Goal: Information Seeking & Learning: Learn about a topic

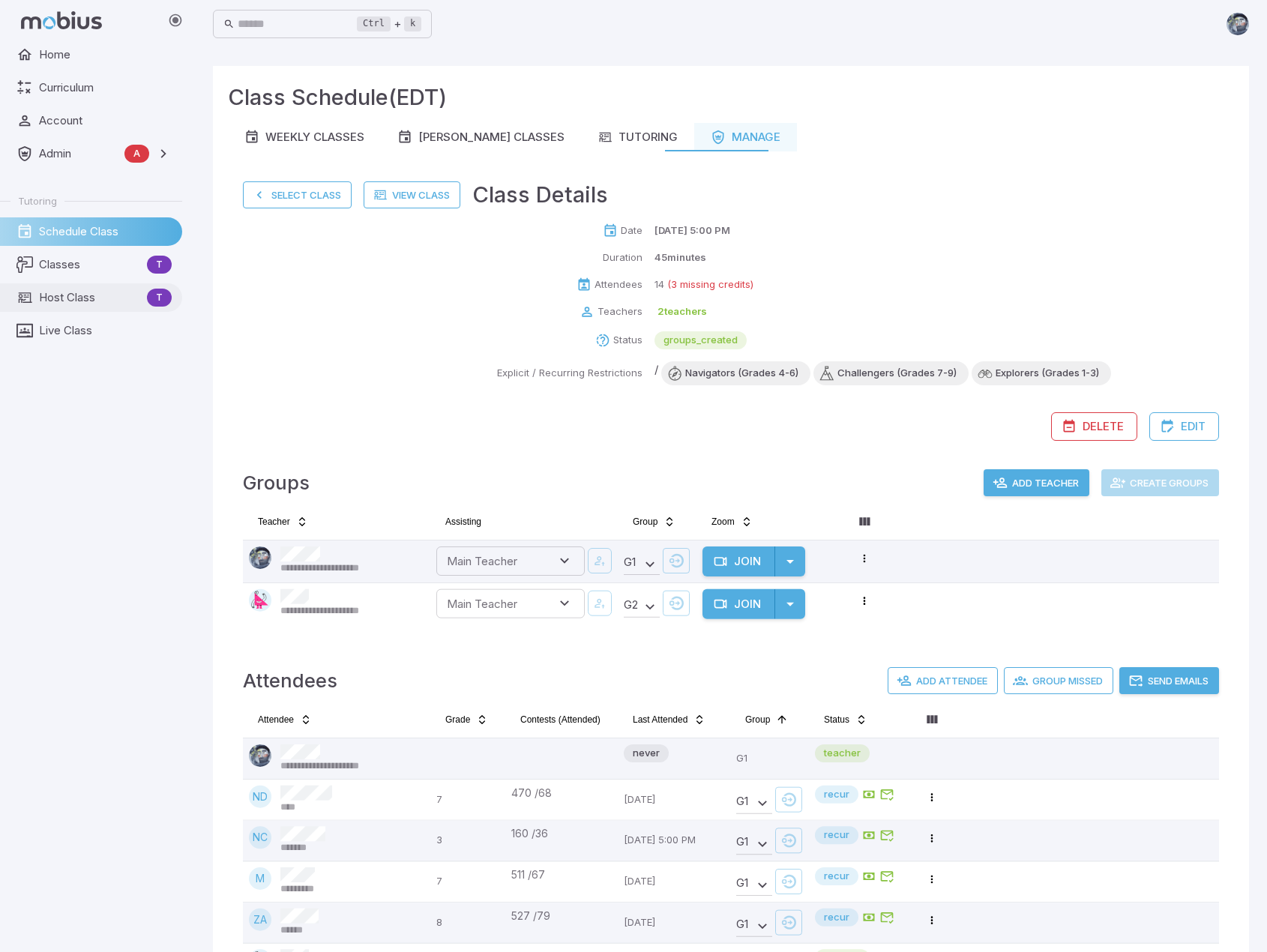
click at [64, 300] on span "Host Class" at bounding box center [89, 297] width 102 height 17
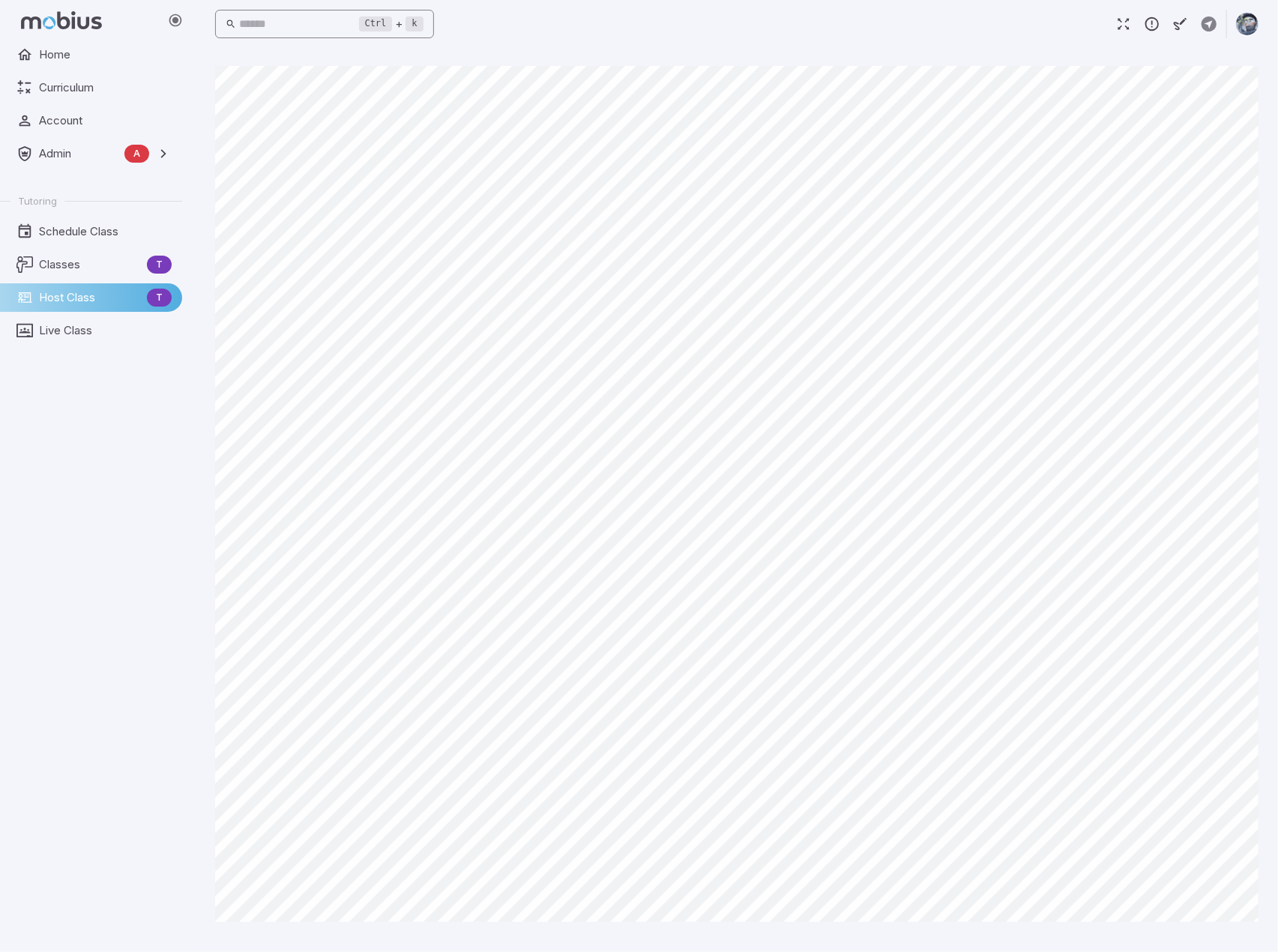
click at [301, 16] on input "text" at bounding box center [298, 25] width 120 height 30
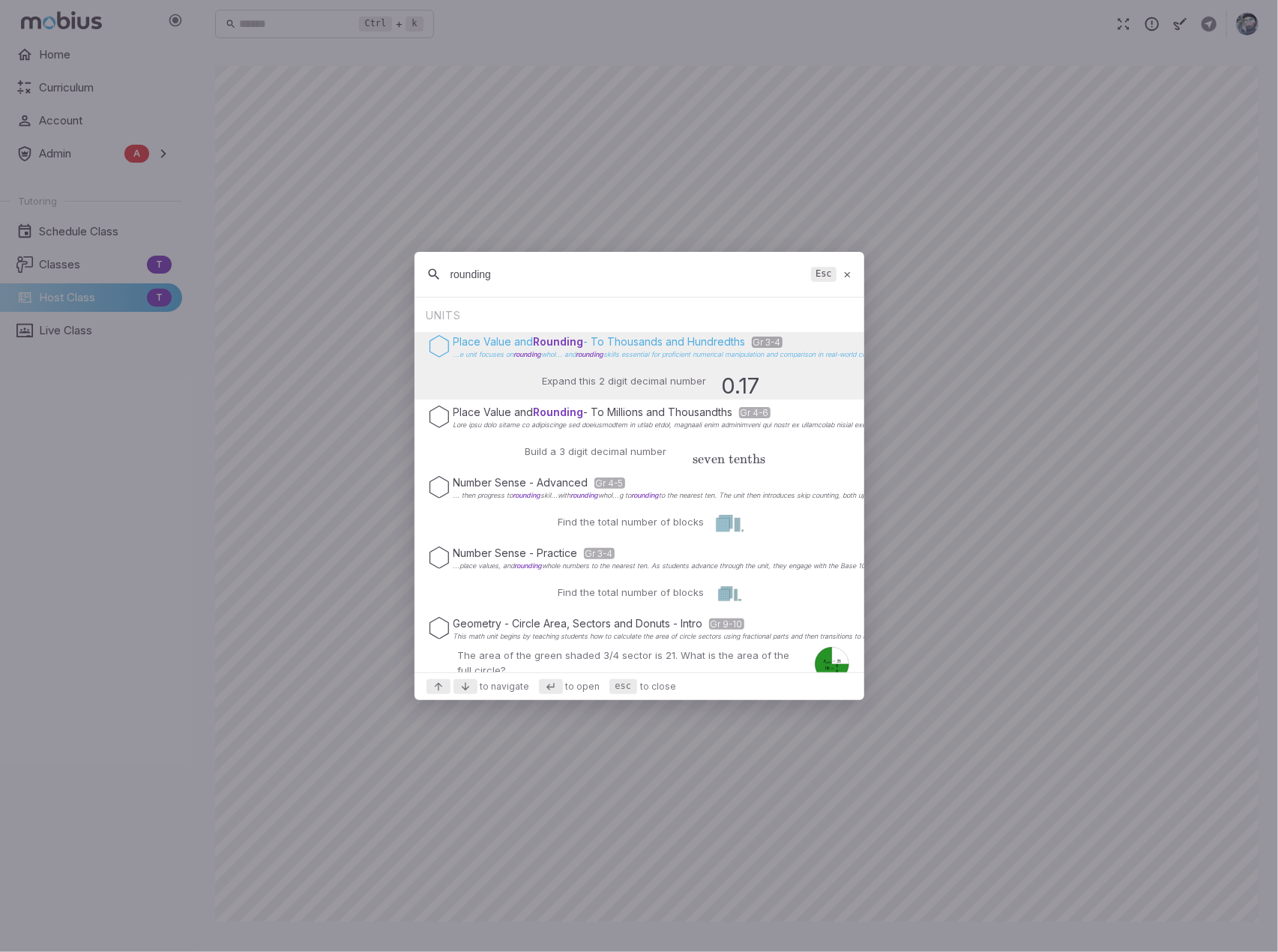
type input "rounding"
click at [565, 342] on span "Rounding" at bounding box center [559, 341] width 51 height 13
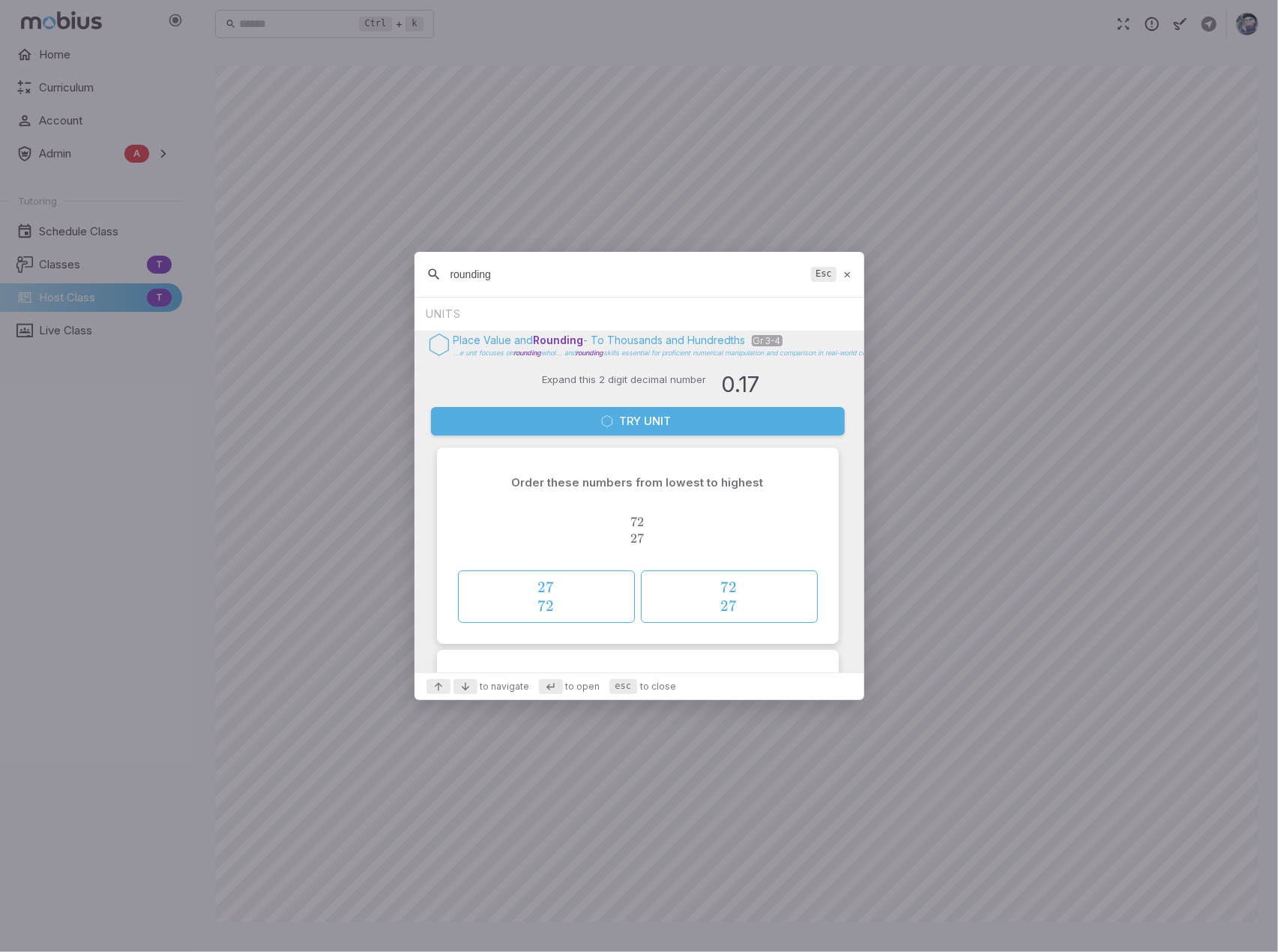
click at [616, 340] on p "Place Value and Rounding - To Thousands and Hundredths Gr 3-4" at bounding box center [671, 340] width 435 height 15
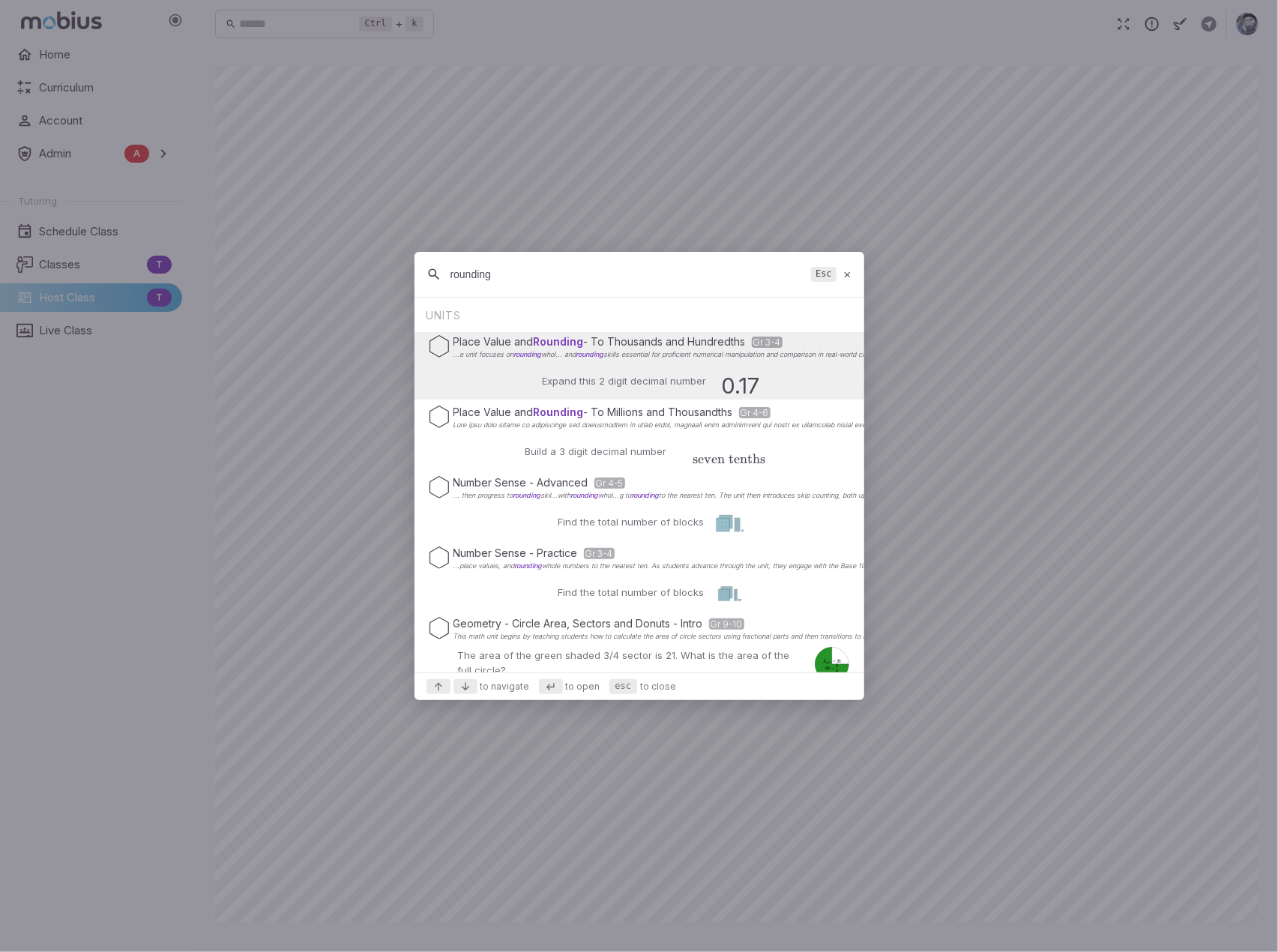
click at [628, 370] on div "Expand this 2 digit decimal number 0.17" at bounding box center [640, 381] width 254 height 36
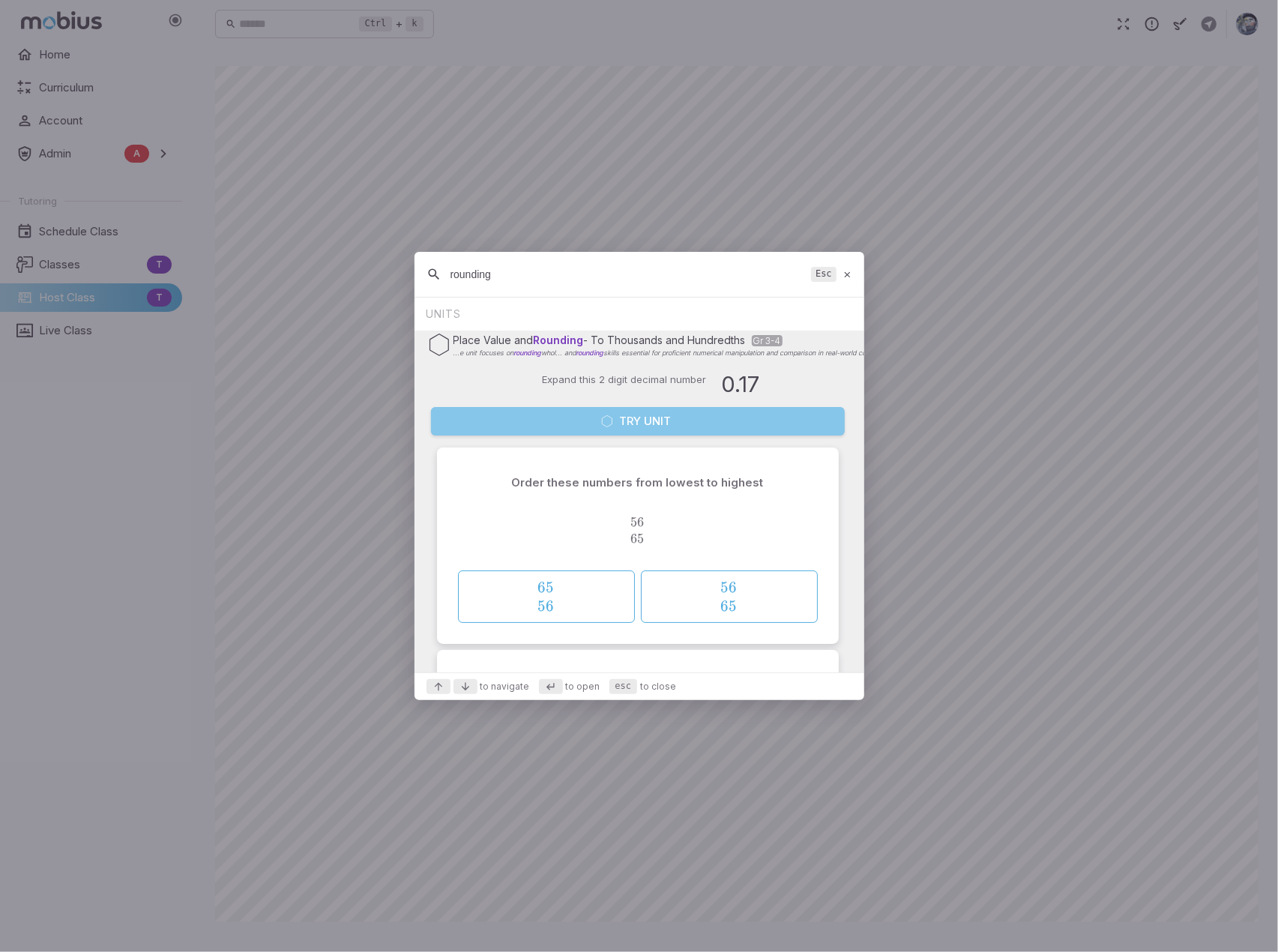
click at [645, 423] on button "Try Unit" at bounding box center [638, 421] width 414 height 29
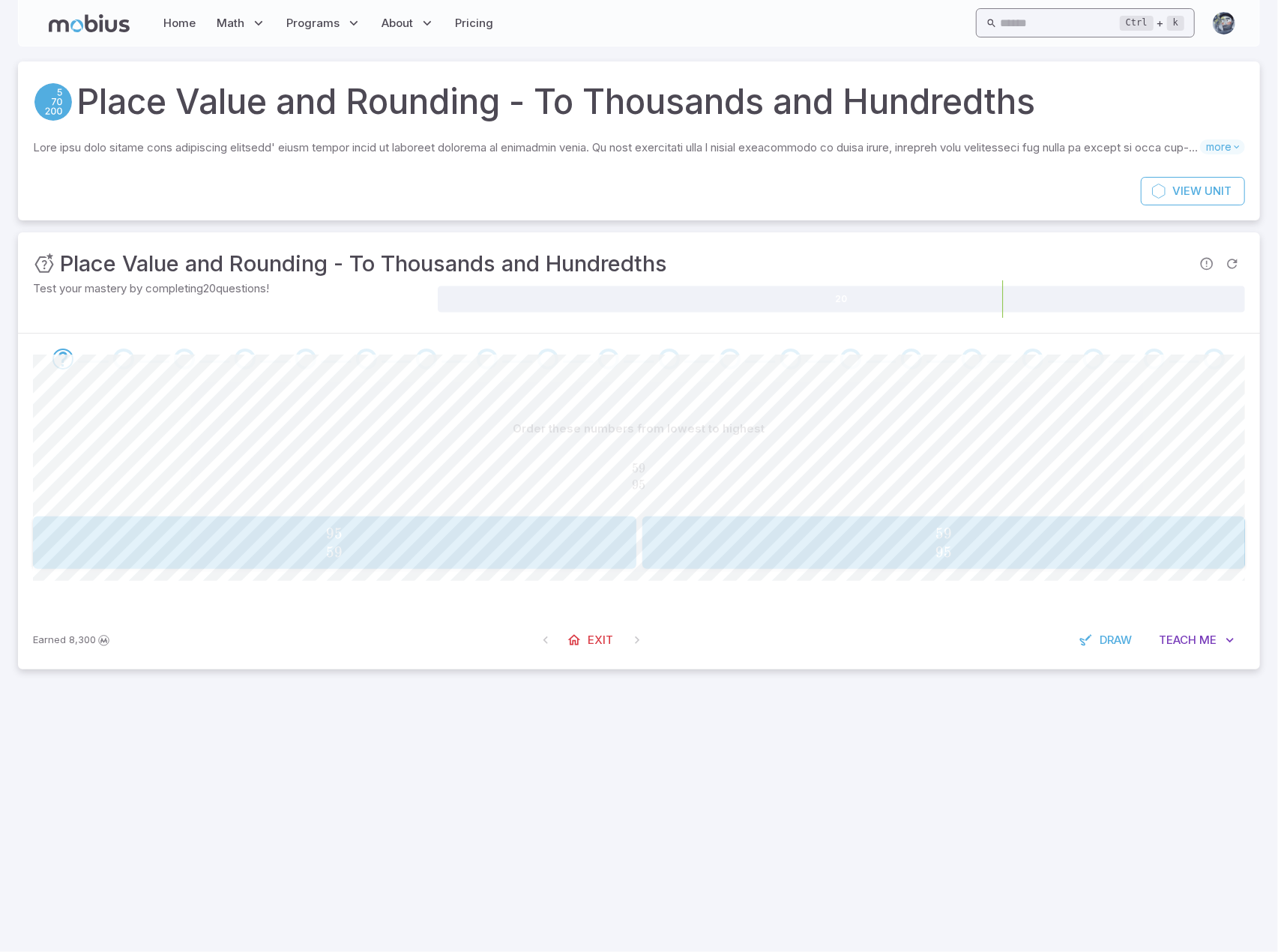
click at [894, 23] on input "text" at bounding box center [1059, 23] width 120 height 30
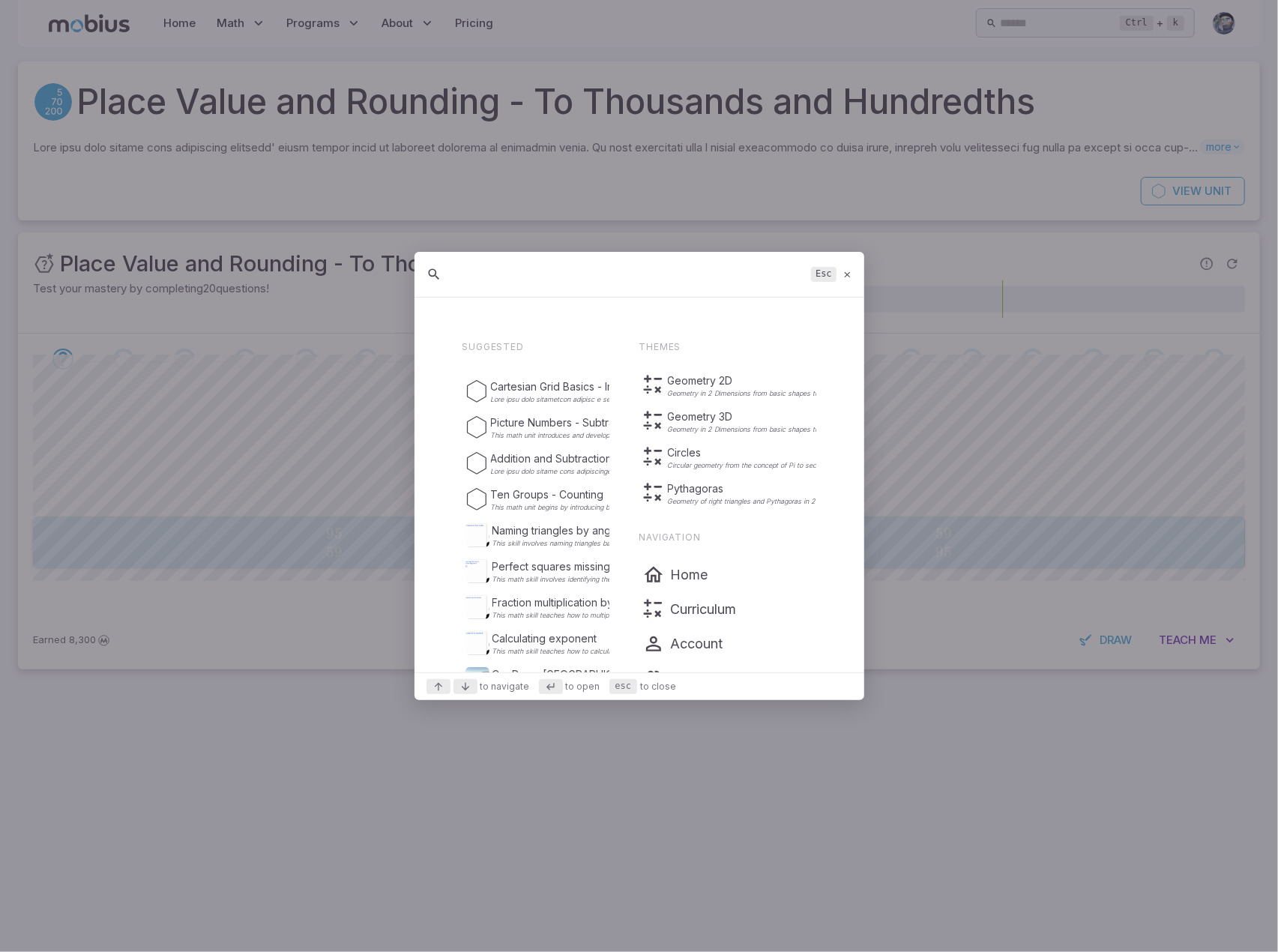
click at [562, 268] on input "text" at bounding box center [628, 273] width 355 height 27
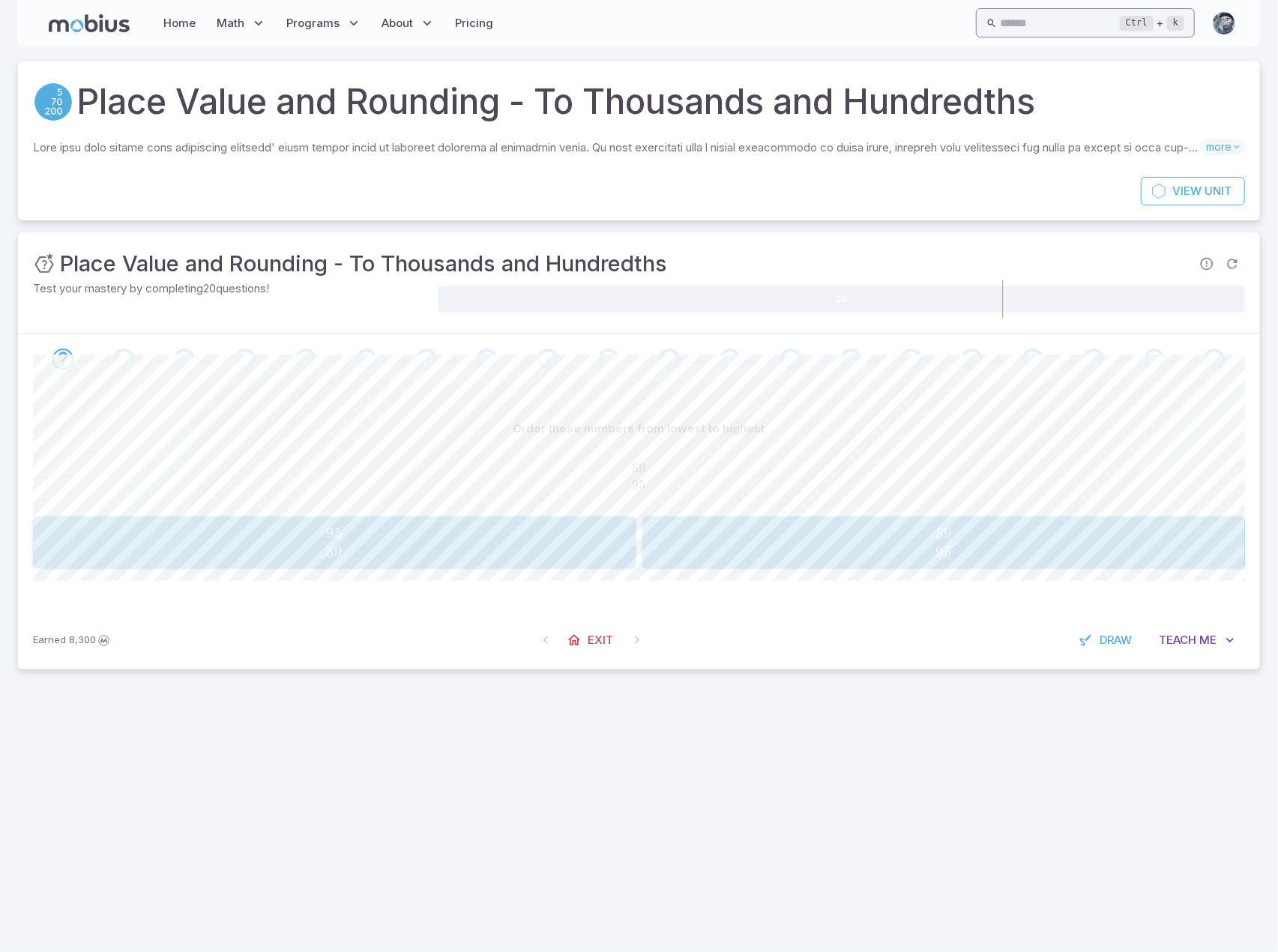
click at [894, 30] on input "text" at bounding box center [1059, 23] width 120 height 30
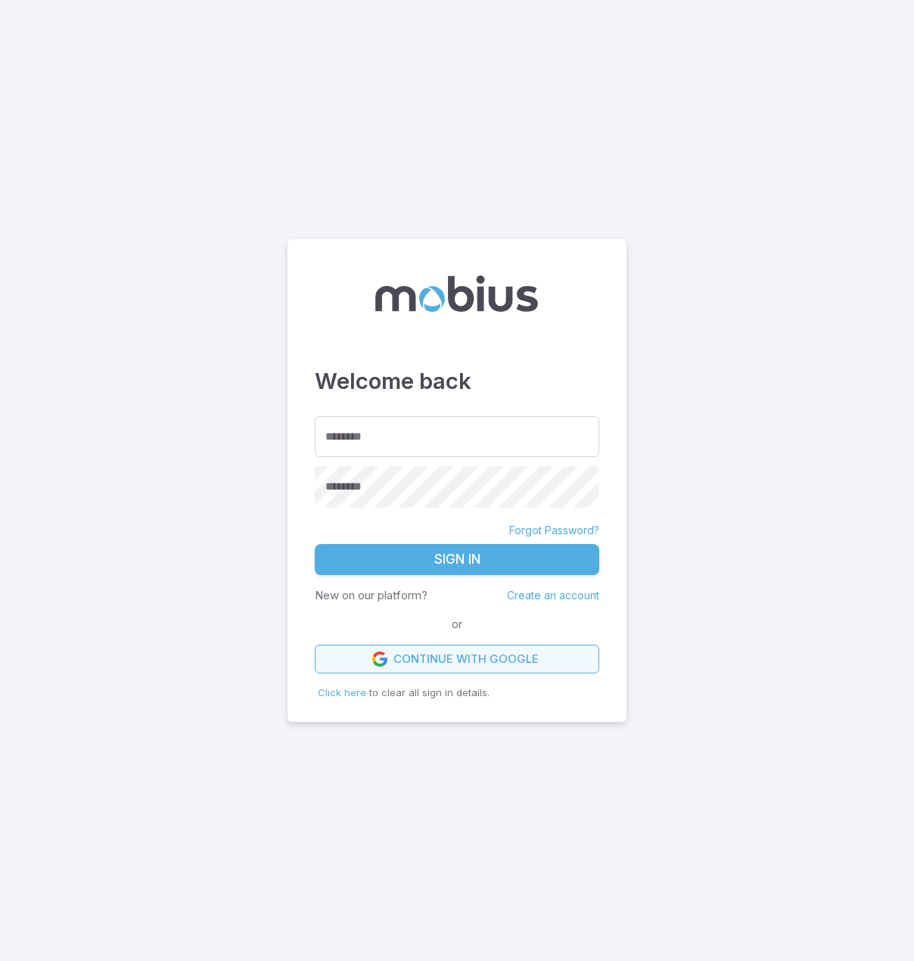
click at [459, 656] on link "Continue with Google" at bounding box center [457, 659] width 284 height 29
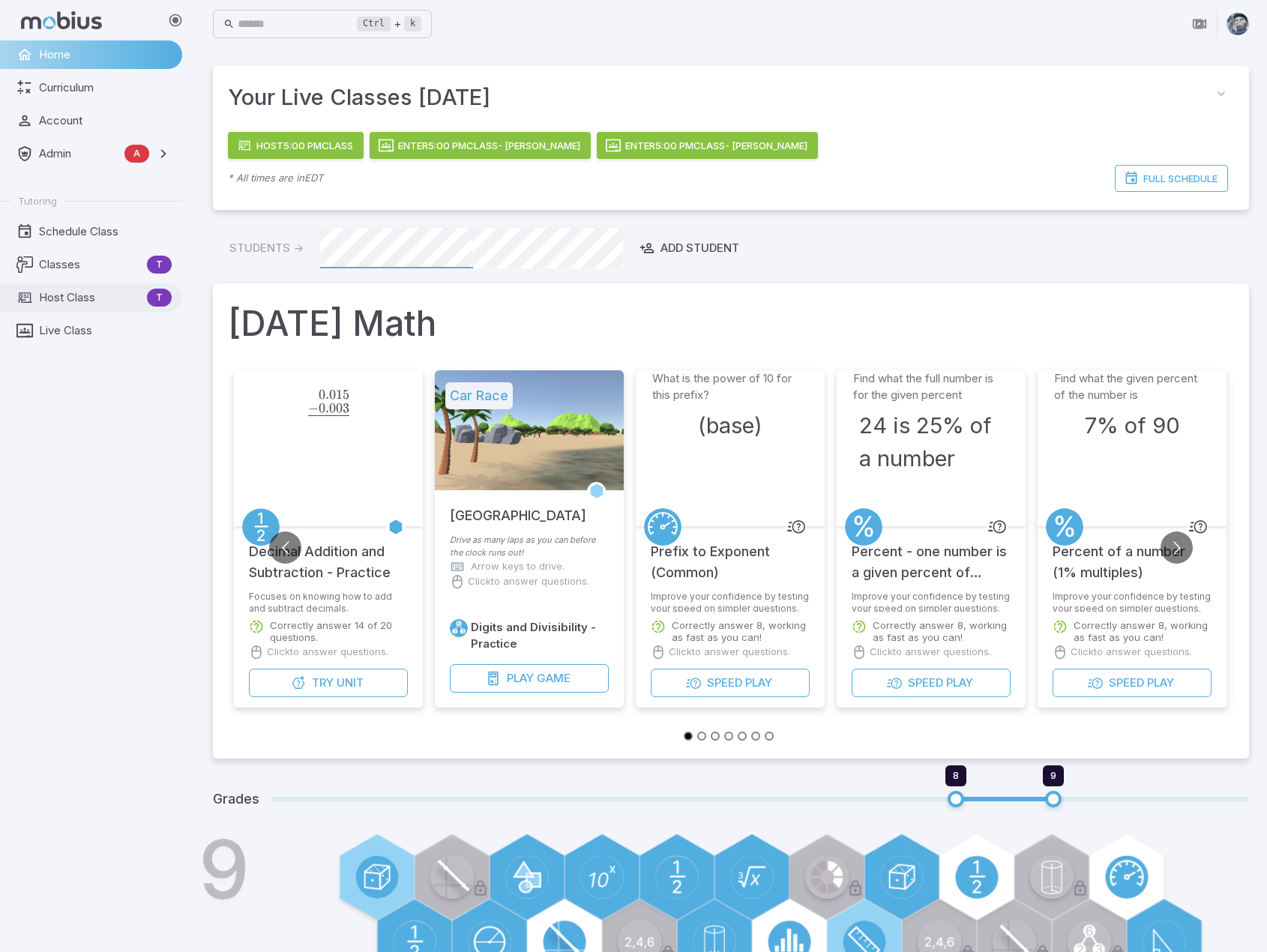
click at [100, 291] on span "Host Class" at bounding box center [89, 297] width 102 height 17
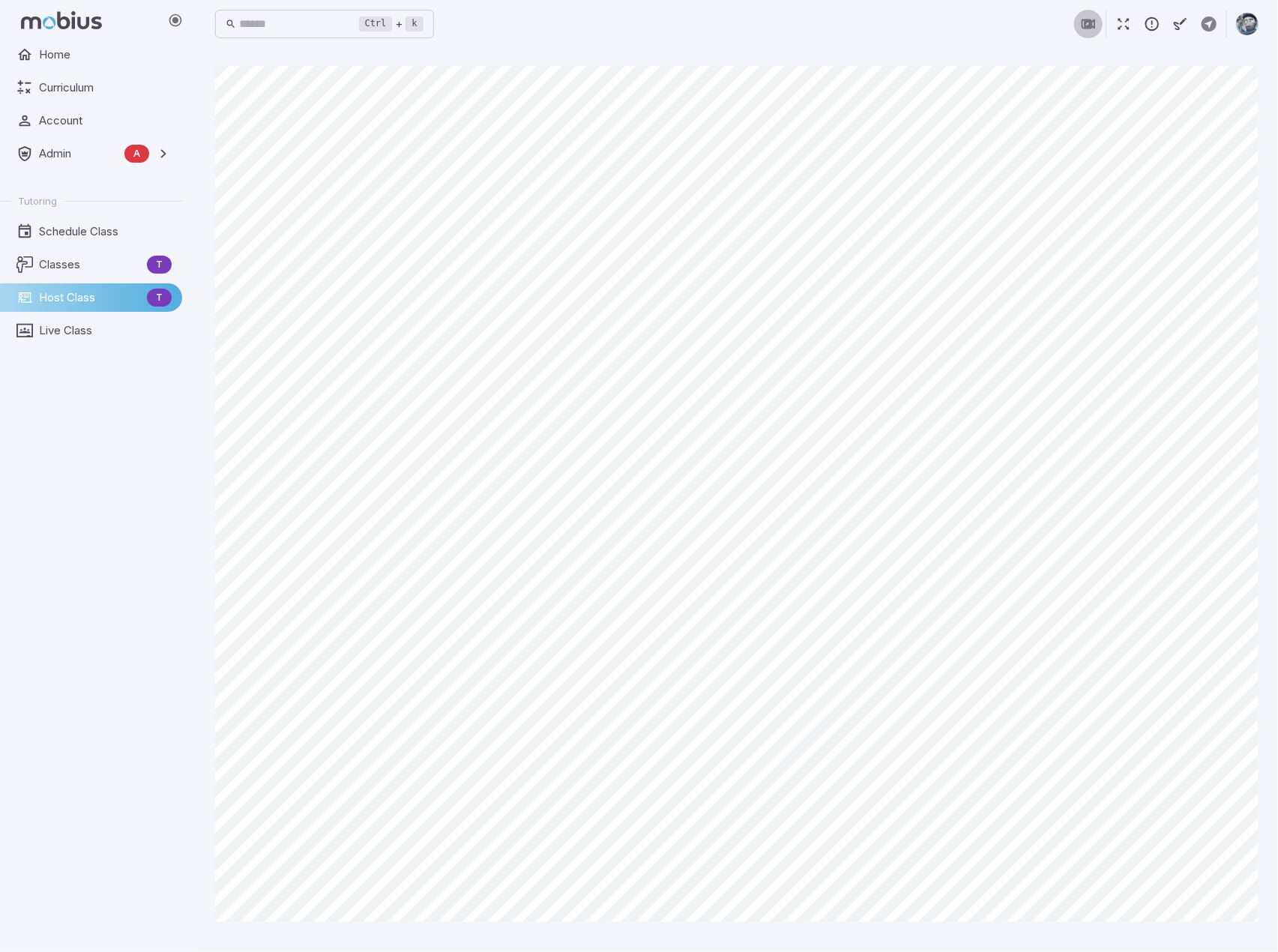
click at [905, 23] on icon "button" at bounding box center [1088, 24] width 17 height 17
click at [905, 26] on icon "button" at bounding box center [1152, 24] width 17 height 17
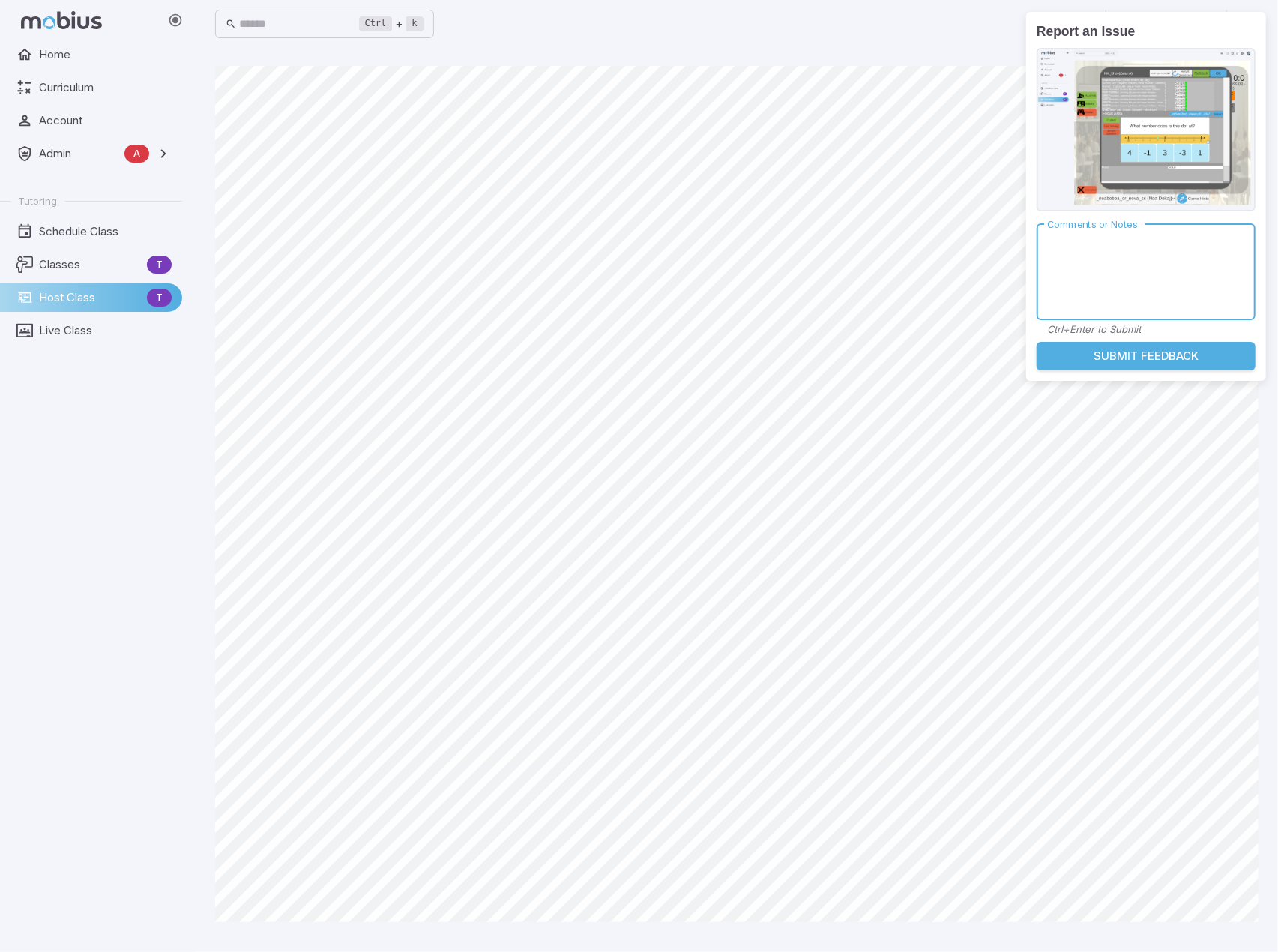
click at [905, 264] on textarea "Comments or Notes" at bounding box center [1146, 271] width 198 height 72
type textarea "**********"
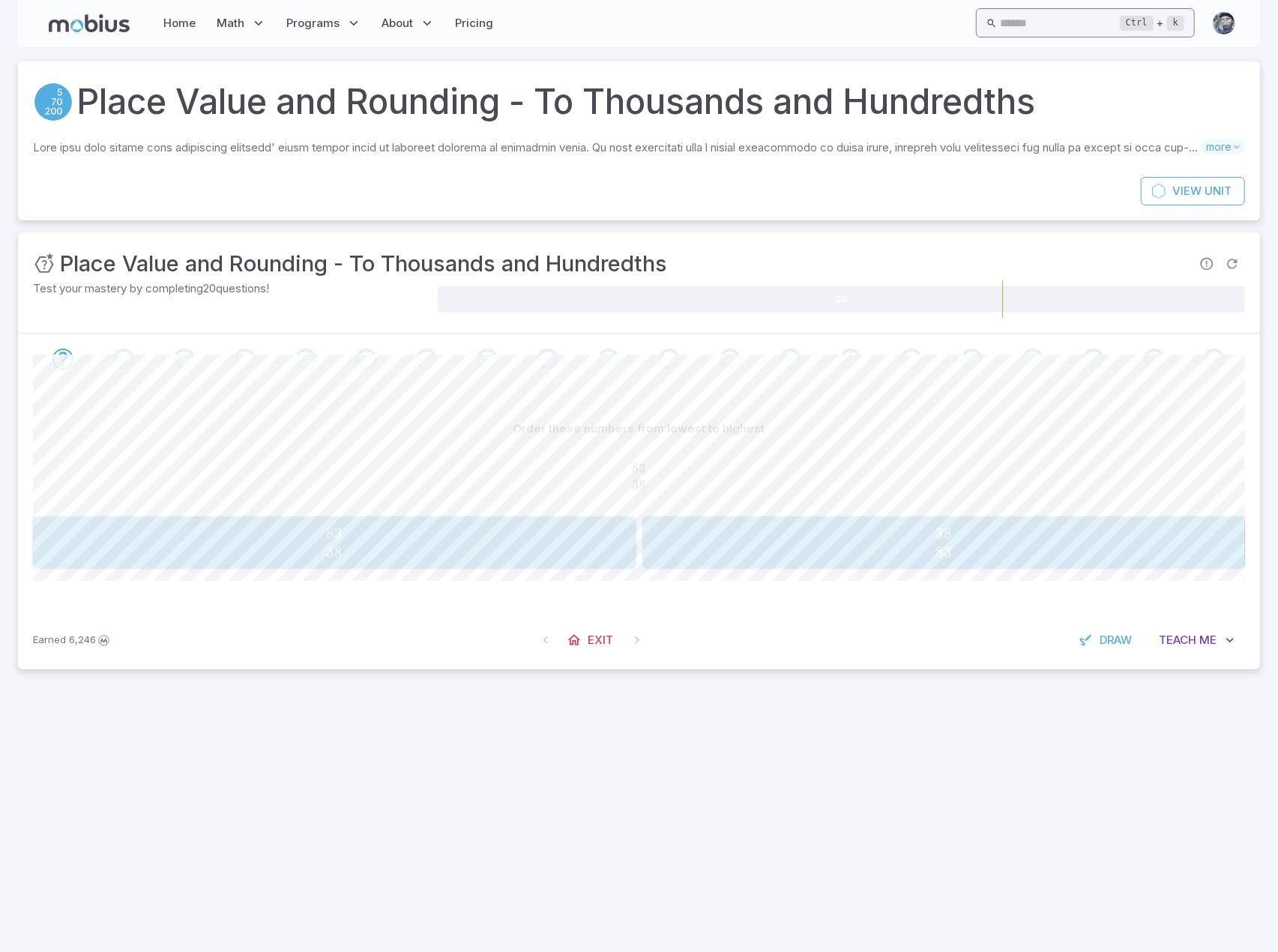
click at [1000, 23] on input "text" at bounding box center [1059, 23] width 120 height 30
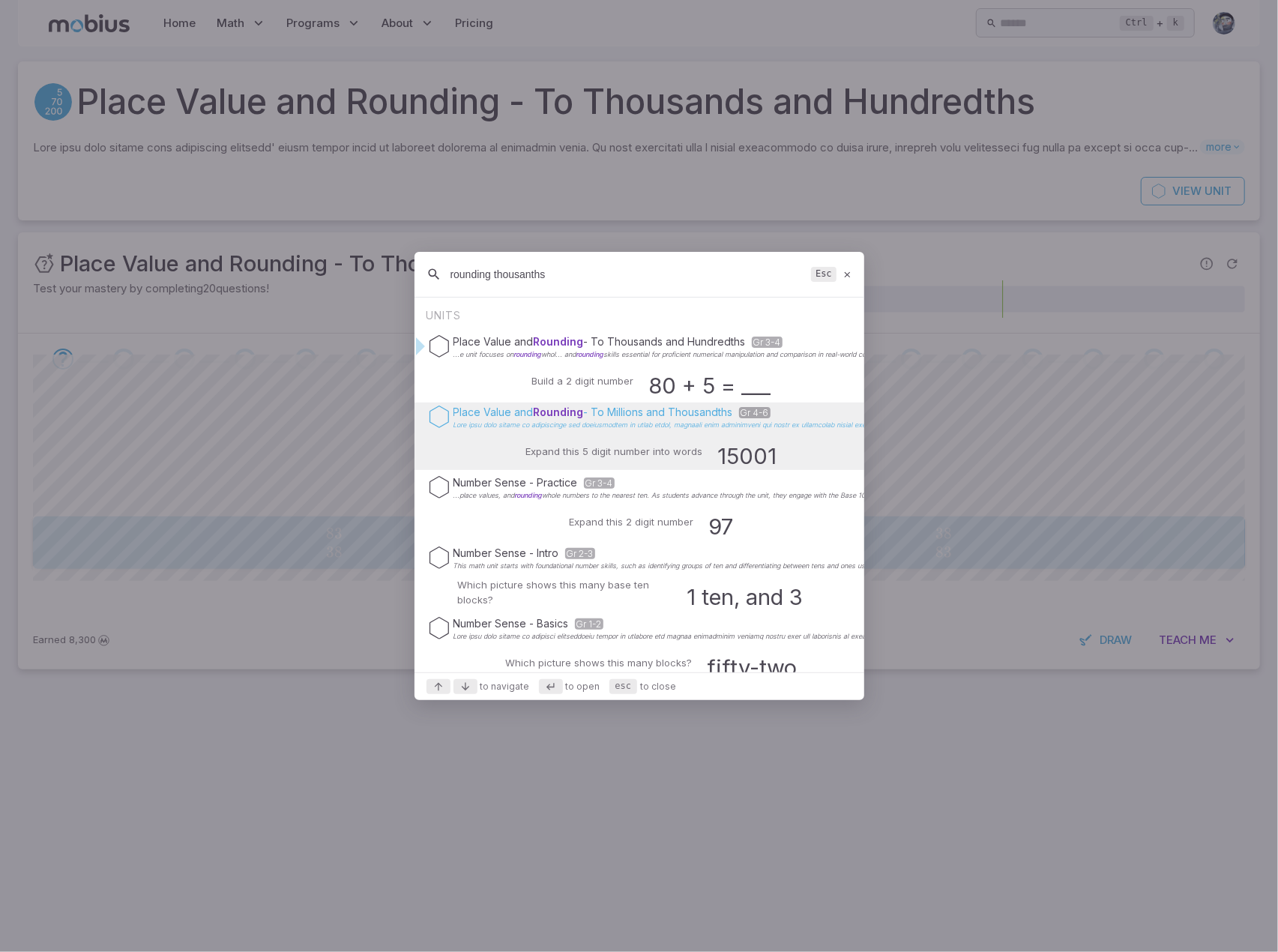
type input "rounding thousanths"
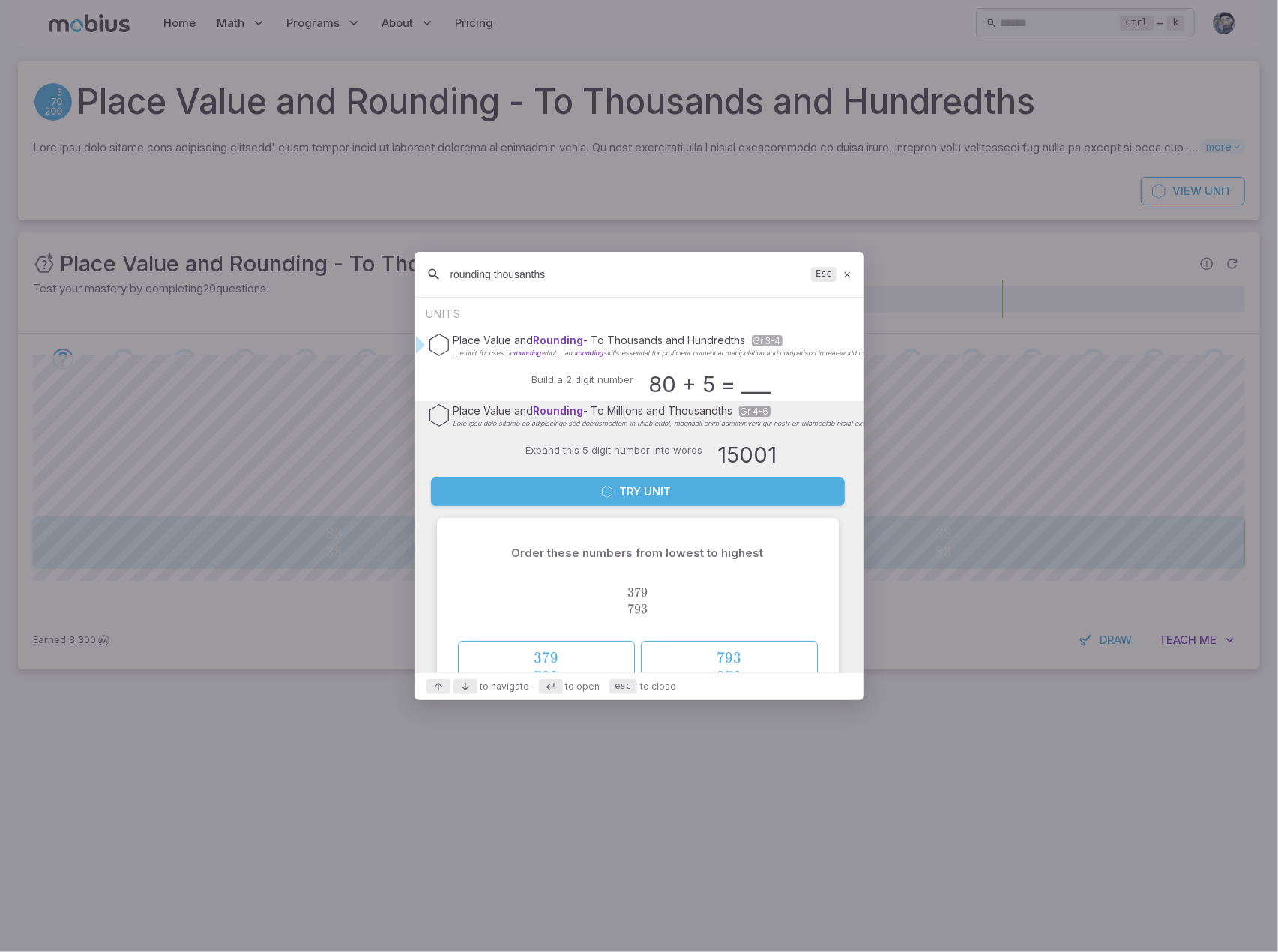
click at [642, 491] on button "Try Unit" at bounding box center [638, 491] width 414 height 29
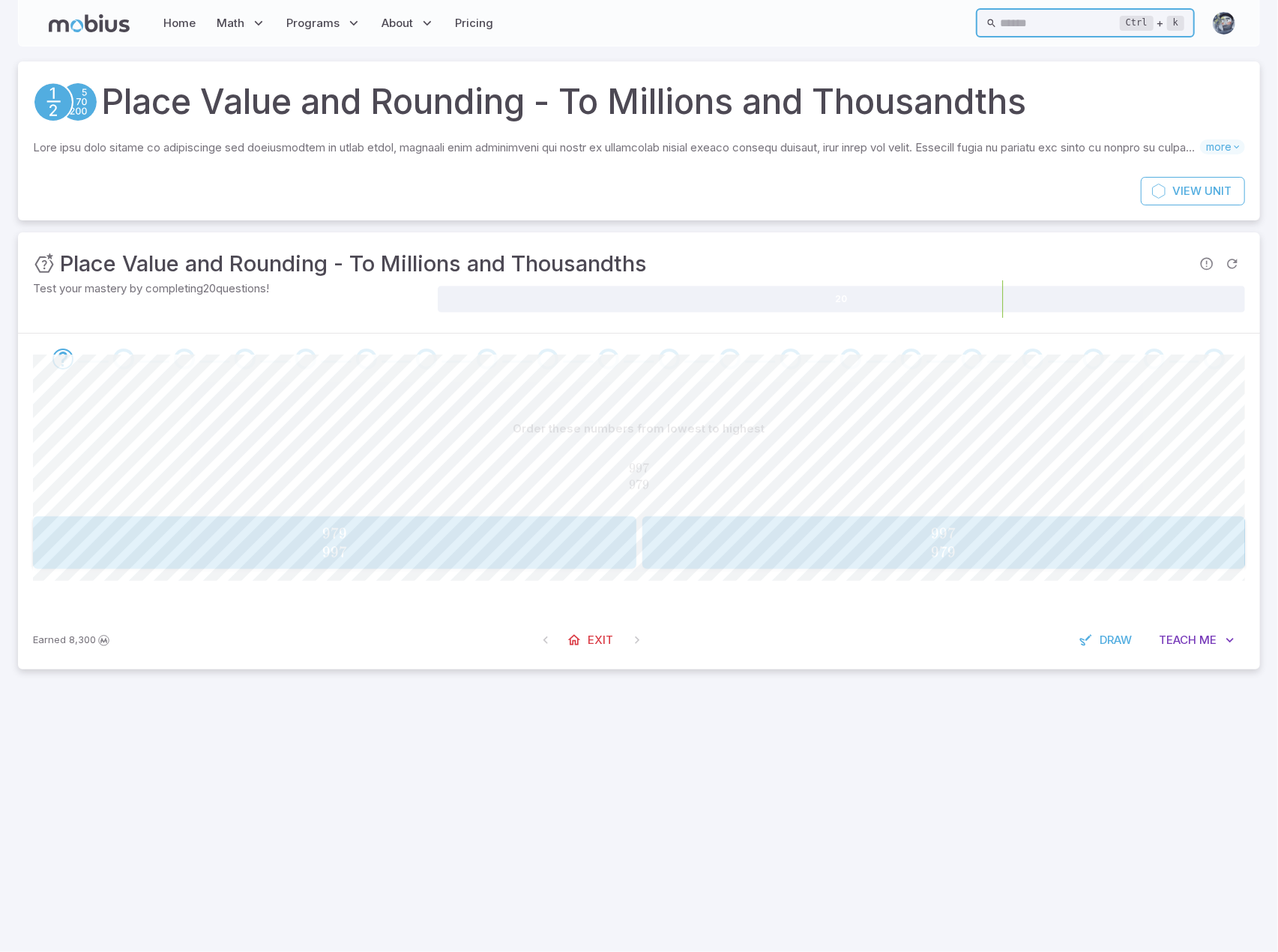
click at [1000, 18] on input "text" at bounding box center [1059, 23] width 120 height 30
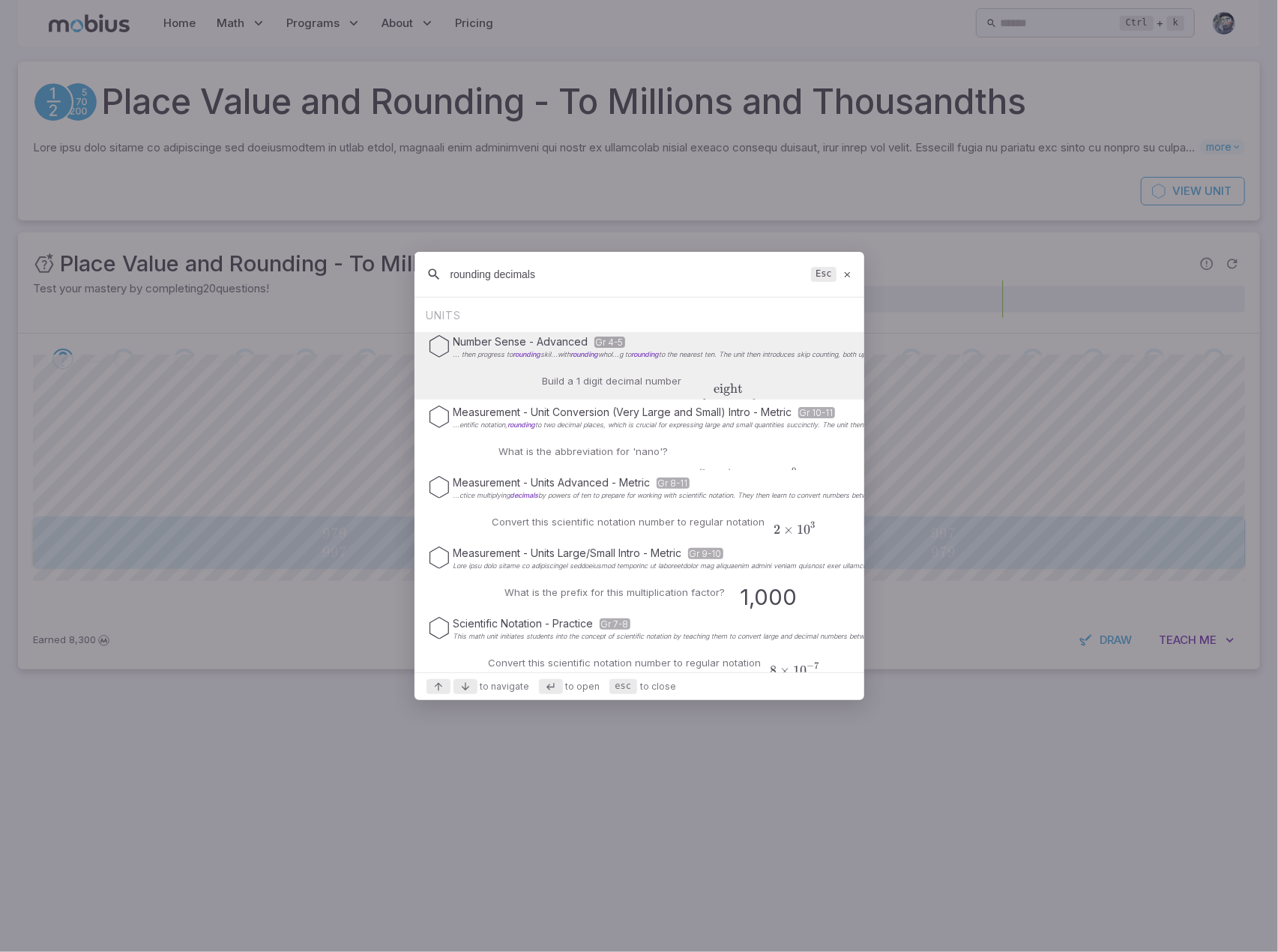
type input "rounding decimals"
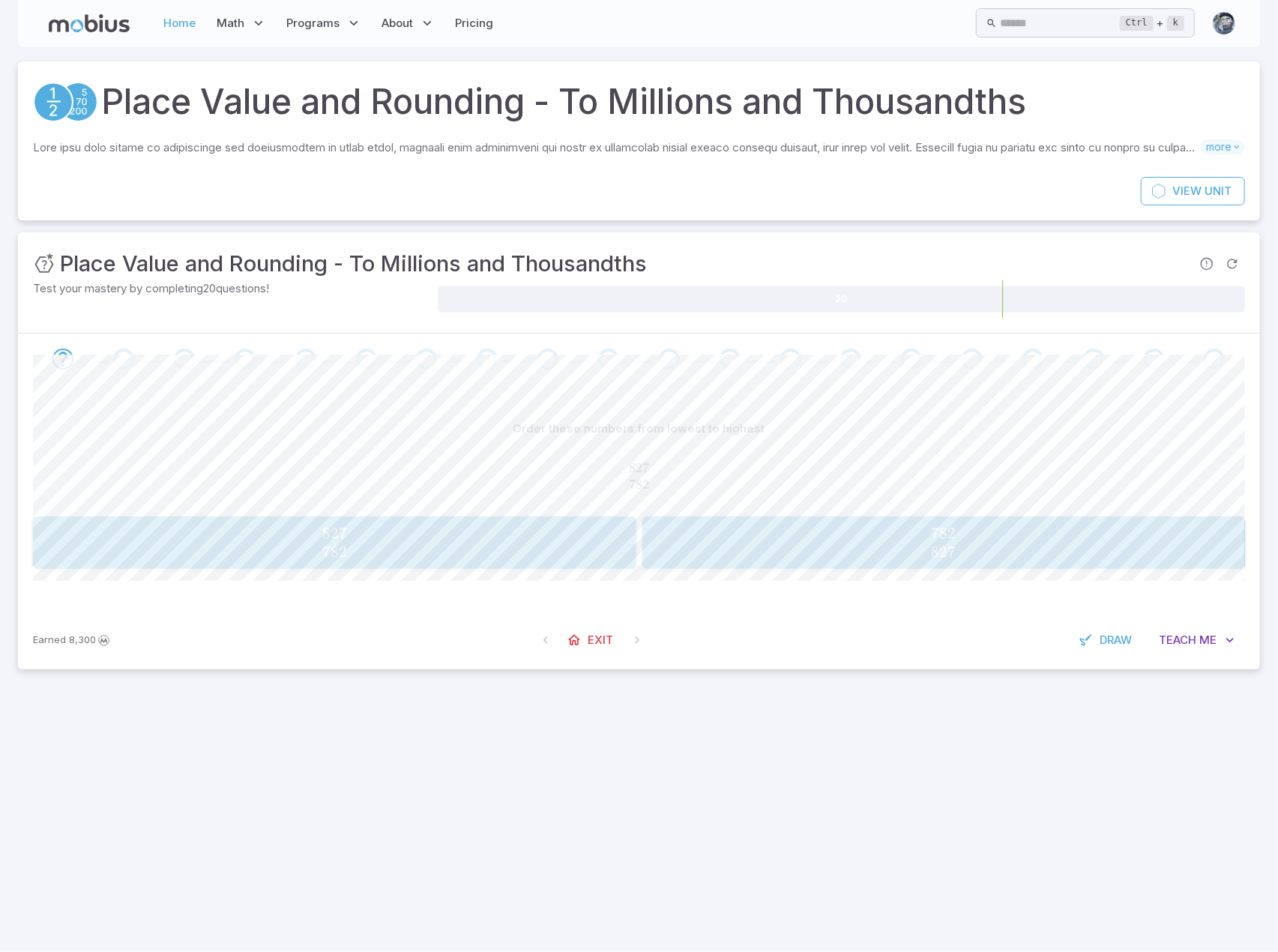
click at [175, 29] on link "Home" at bounding box center [180, 23] width 42 height 35
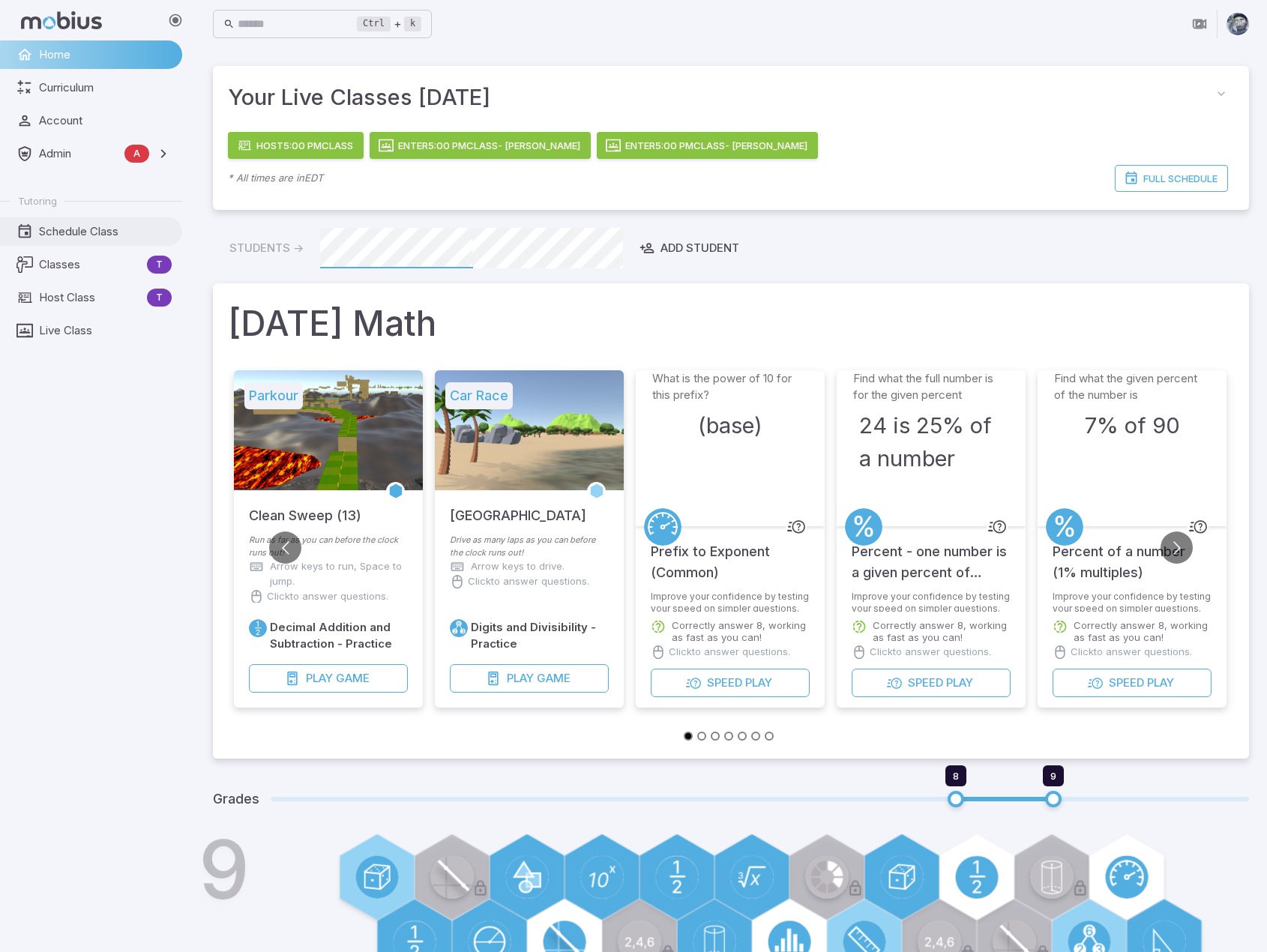
click at [79, 231] on span "Schedule Class" at bounding box center [105, 231] width 133 height 17
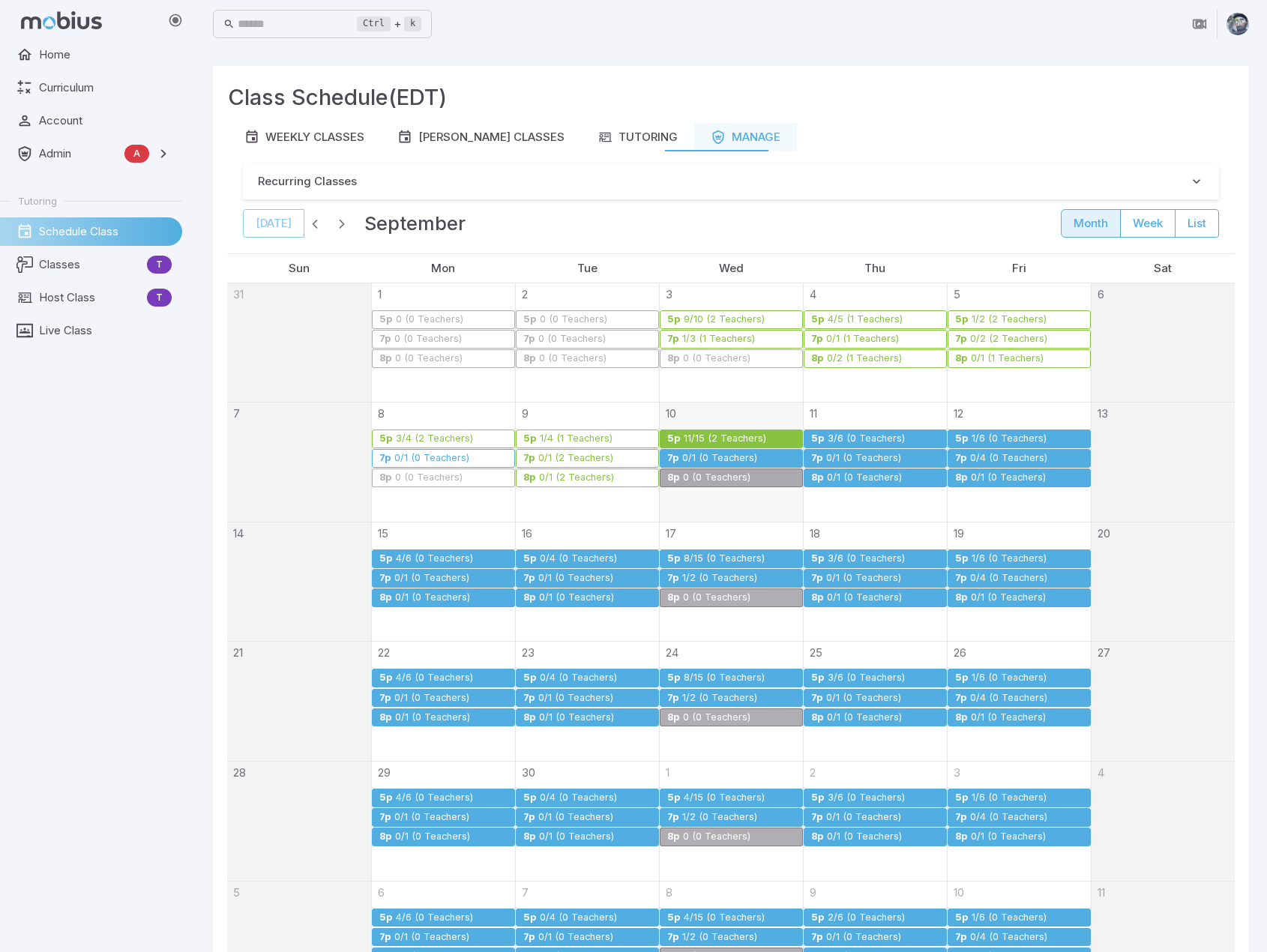
click at [732, 439] on div "11/15 (2 Teachers)" at bounding box center [724, 438] width 84 height 11
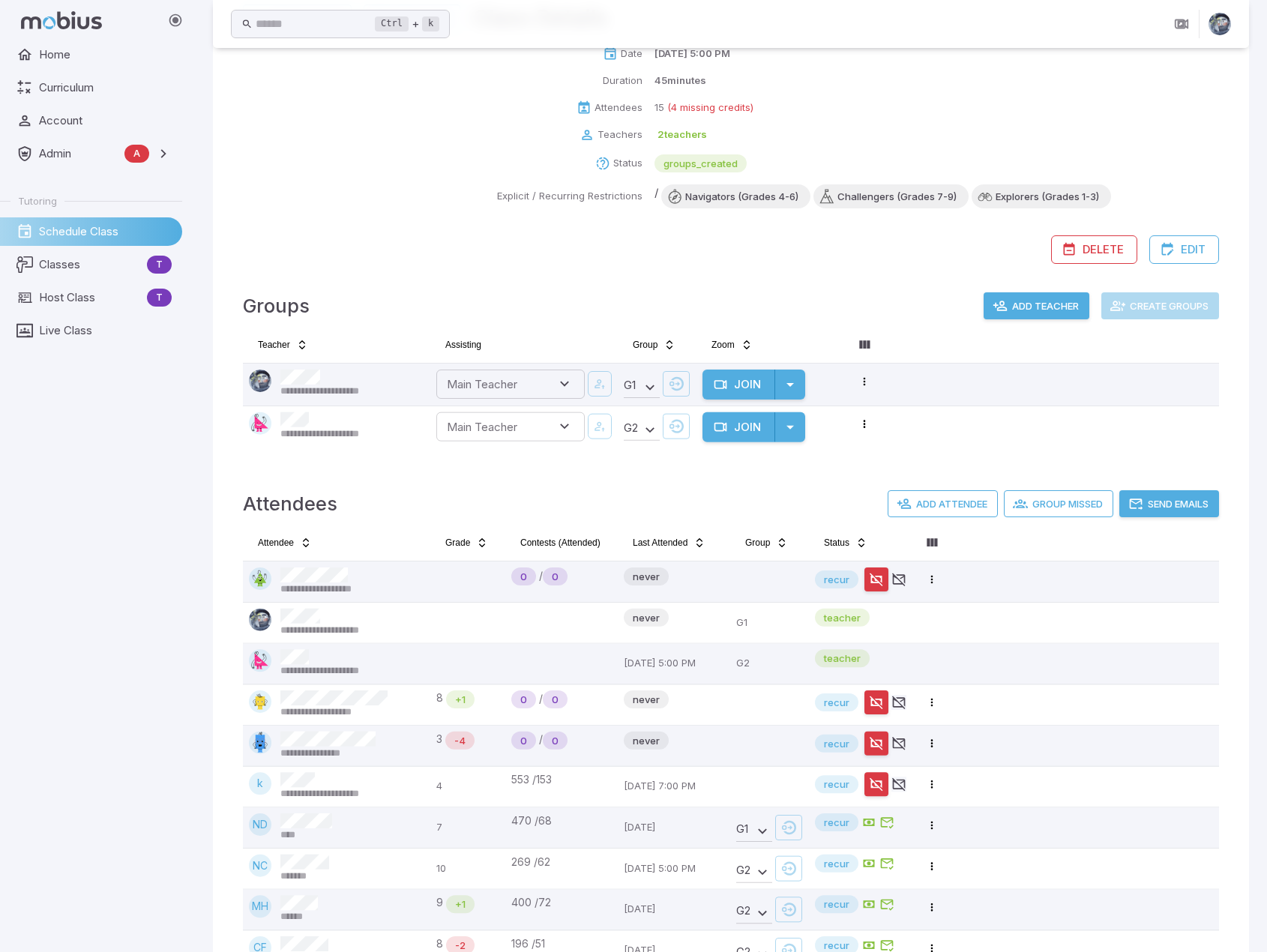
scroll to position [225, 0]
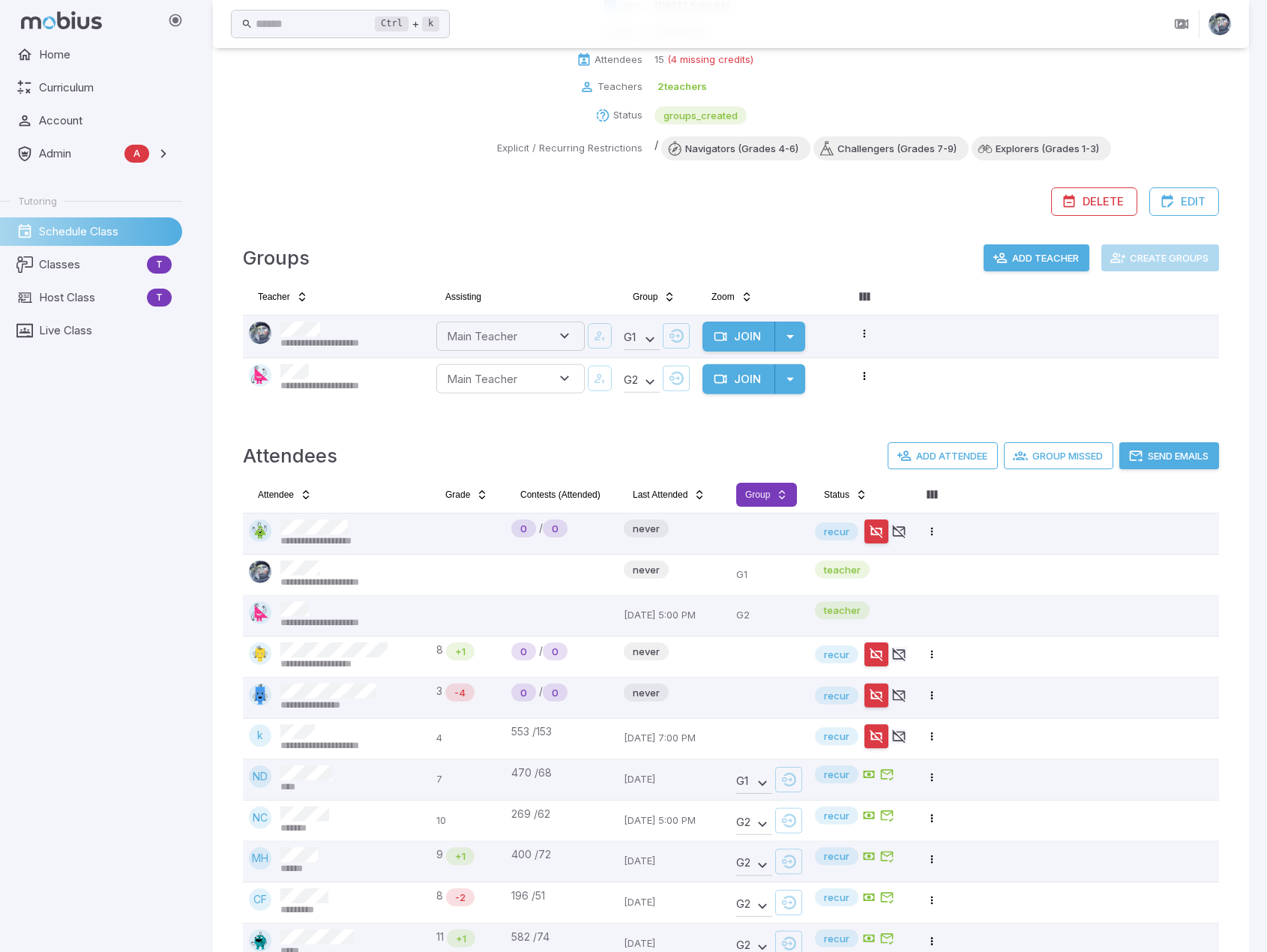
click at [748, 485] on html "**********" at bounding box center [633, 478] width 1267 height 1407
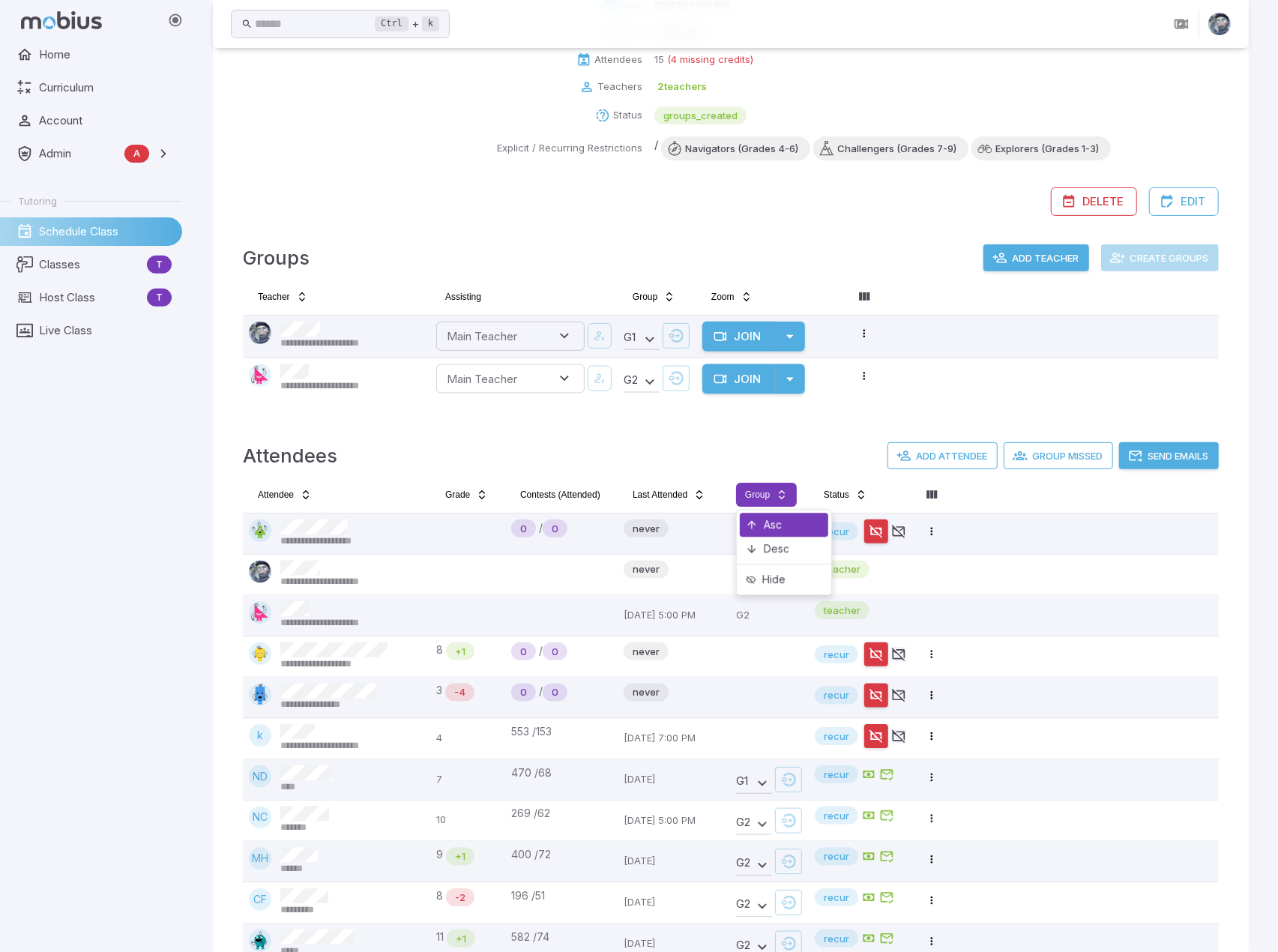
click at [762, 516] on div "Asc" at bounding box center [784, 525] width 88 height 24
